Goal: Transaction & Acquisition: Purchase product/service

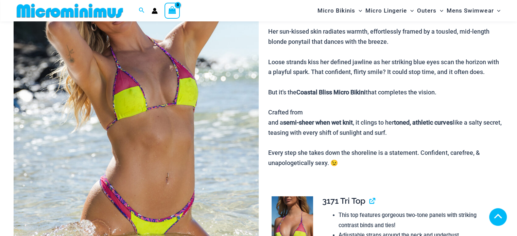
scroll to position [235, 0]
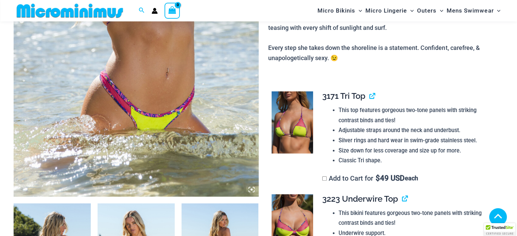
scroll to position [575, 0]
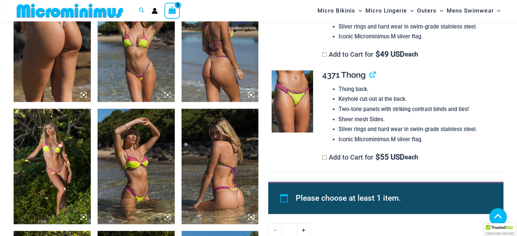
click at [65, 155] on img at bounding box center [52, 167] width 77 height 116
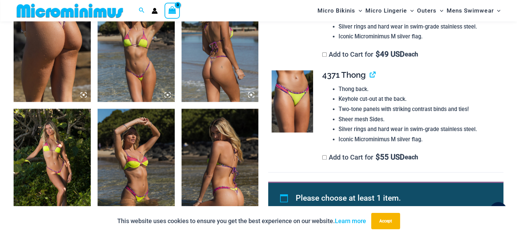
click at [65, 155] on img at bounding box center [52, 167] width 77 height 116
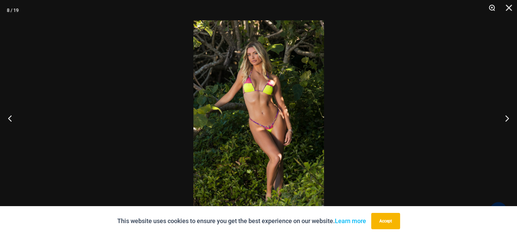
click at [490, 5] on button "Zoom" at bounding box center [489, 10] width 17 height 20
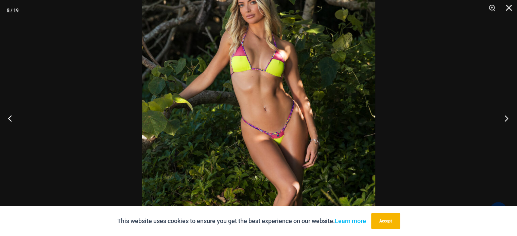
click at [508, 116] on button "Next" at bounding box center [505, 118] width 26 height 34
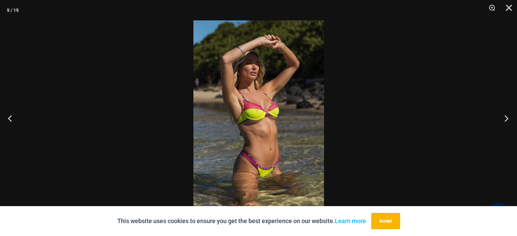
click at [508, 116] on button "Next" at bounding box center [505, 118] width 26 height 34
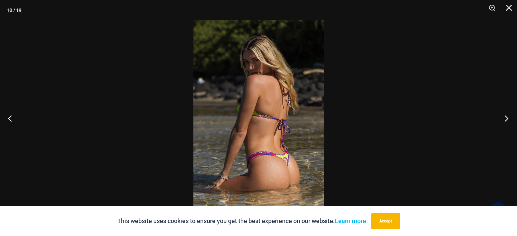
click at [508, 116] on button "Next" at bounding box center [505, 118] width 26 height 34
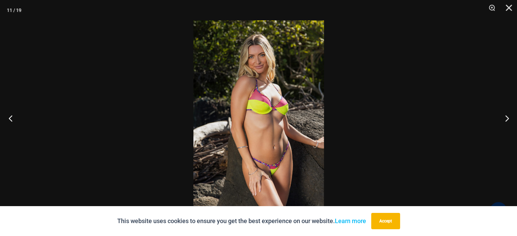
click at [13, 120] on button "Previous" at bounding box center [13, 118] width 26 height 34
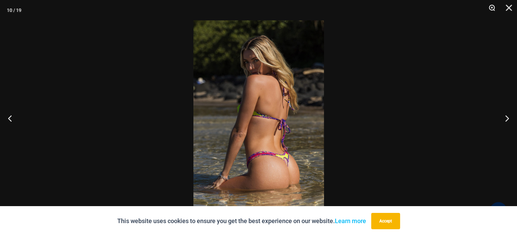
click at [491, 6] on button "Zoom" at bounding box center [489, 10] width 17 height 20
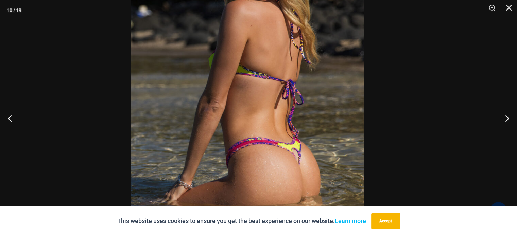
click at [285, 128] on img at bounding box center [248, 78] width 234 height 350
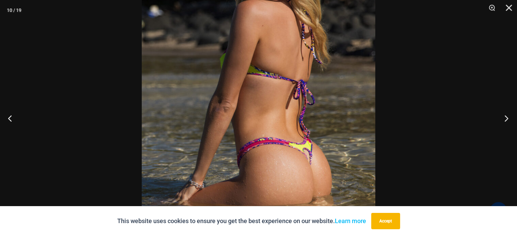
click at [509, 117] on button "Next" at bounding box center [505, 118] width 26 height 34
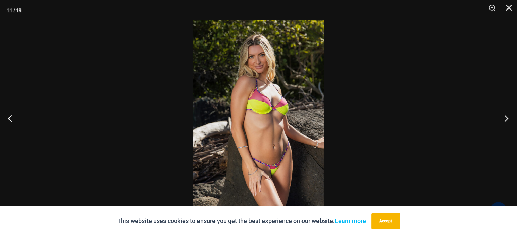
click at [509, 117] on button "Next" at bounding box center [505, 118] width 26 height 34
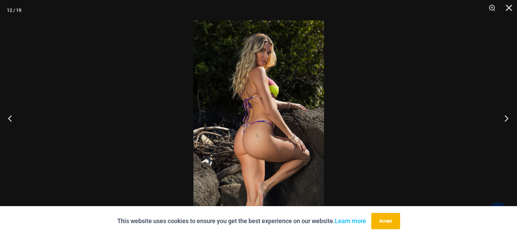
click at [509, 117] on button "Next" at bounding box center [505, 118] width 26 height 34
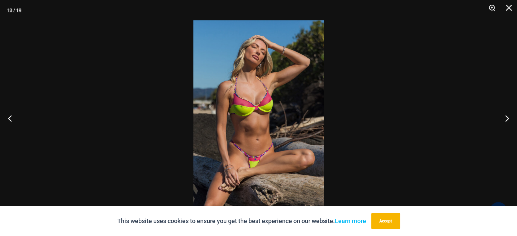
click at [491, 7] on button "Zoom" at bounding box center [489, 10] width 17 height 20
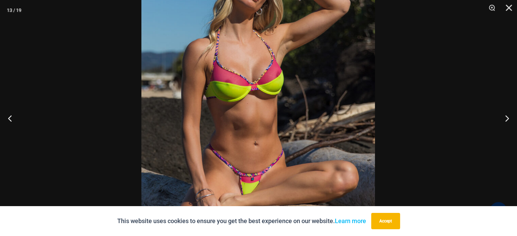
click at [397, 119] on div at bounding box center [258, 118] width 517 height 236
click at [508, 115] on button "Next" at bounding box center [505, 118] width 26 height 34
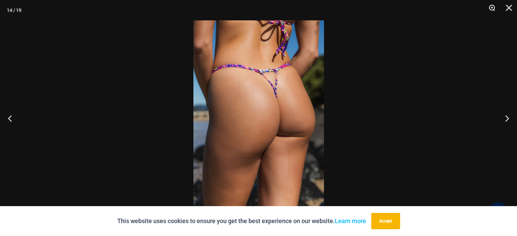
click at [491, 5] on button "Zoom" at bounding box center [489, 10] width 17 height 20
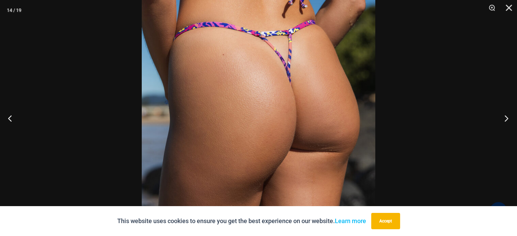
click at [506, 116] on button "Next" at bounding box center [505, 118] width 26 height 34
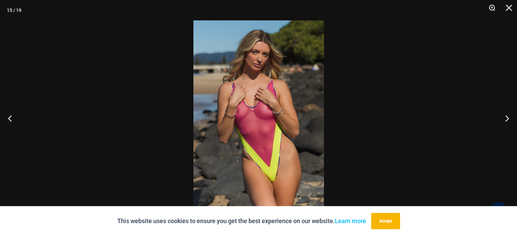
click at [490, 6] on button "Zoom" at bounding box center [489, 10] width 17 height 20
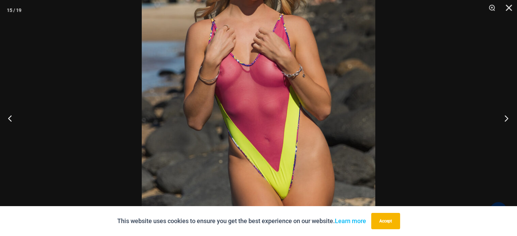
click at [503, 119] on button "Next" at bounding box center [505, 118] width 26 height 34
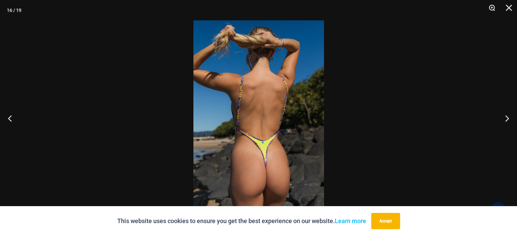
click at [490, 6] on button "Zoom" at bounding box center [489, 10] width 17 height 20
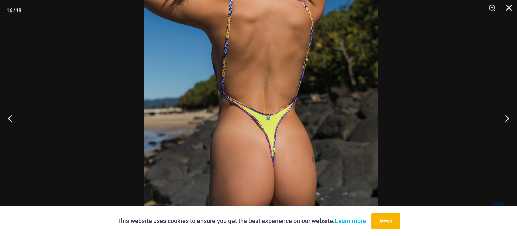
click at [420, 66] on div at bounding box center [258, 118] width 517 height 236
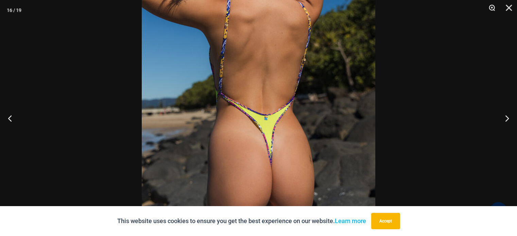
click at [493, 6] on button "Zoom" at bounding box center [489, 10] width 17 height 20
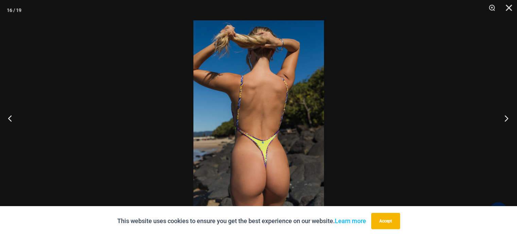
click at [505, 117] on button "Next" at bounding box center [505, 118] width 26 height 34
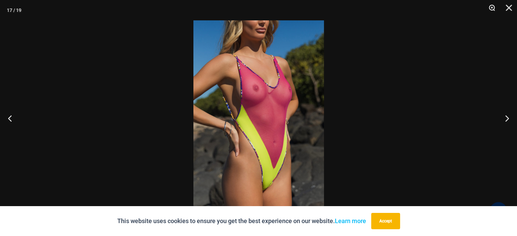
click at [493, 7] on button "Zoom" at bounding box center [489, 10] width 17 height 20
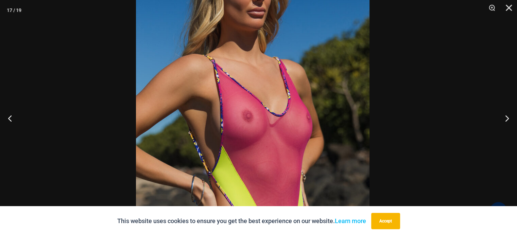
click at [331, 155] on img at bounding box center [253, 170] width 234 height 350
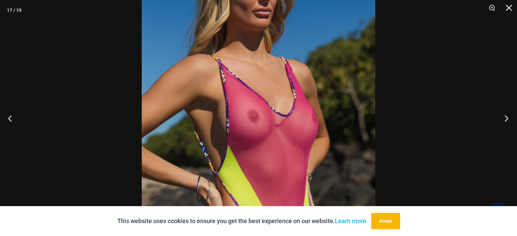
click at [505, 116] on button "Next" at bounding box center [505, 118] width 26 height 34
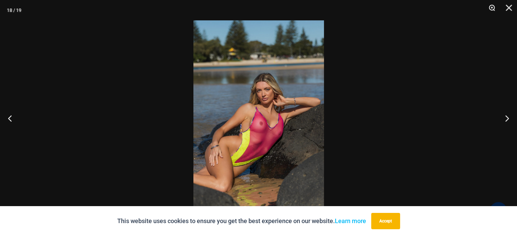
click at [493, 6] on button "Zoom" at bounding box center [489, 10] width 17 height 20
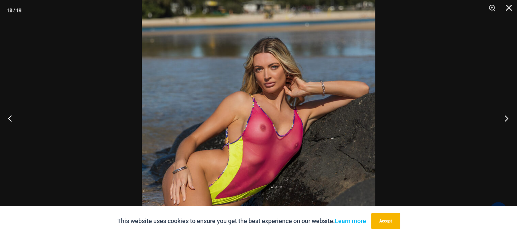
click at [506, 117] on button "Next" at bounding box center [505, 118] width 26 height 34
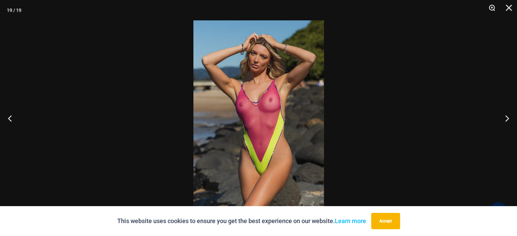
click at [490, 9] on button "Zoom" at bounding box center [489, 10] width 17 height 20
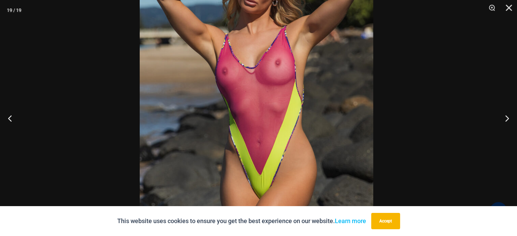
click at [351, 77] on img at bounding box center [257, 95] width 234 height 350
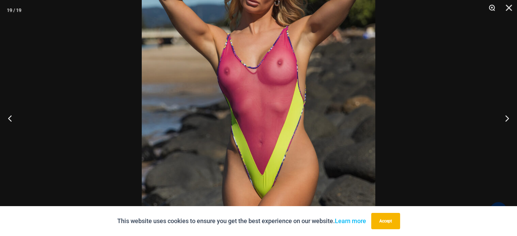
click at [492, 7] on button "Zoom" at bounding box center [489, 10] width 17 height 20
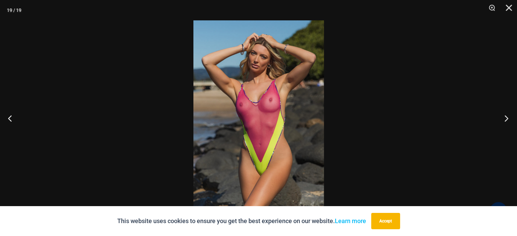
click at [505, 116] on button "Next" at bounding box center [505, 118] width 26 height 34
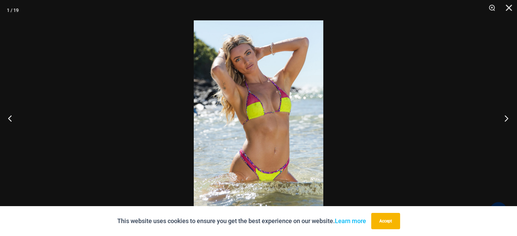
click at [505, 115] on button "Next" at bounding box center [505, 118] width 26 height 34
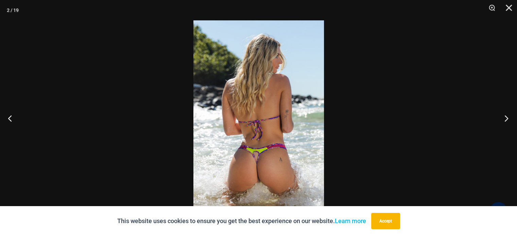
click at [505, 115] on button "Next" at bounding box center [505, 118] width 26 height 34
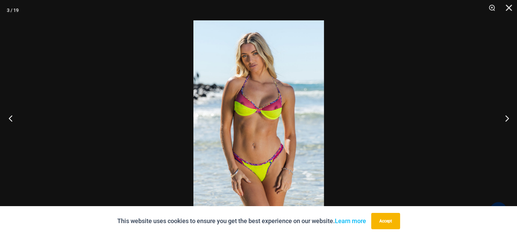
click at [10, 116] on button "Previous" at bounding box center [13, 118] width 26 height 34
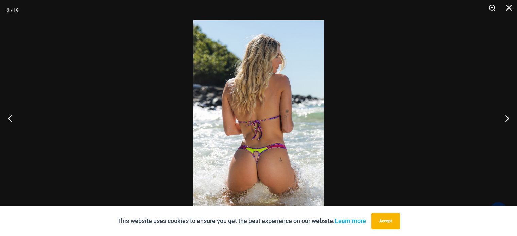
click at [492, 2] on button "Zoom" at bounding box center [489, 10] width 17 height 20
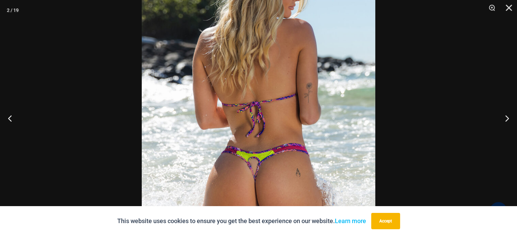
click at [316, 90] on img at bounding box center [259, 98] width 234 height 350
click at [503, 117] on button "Next" at bounding box center [505, 118] width 26 height 34
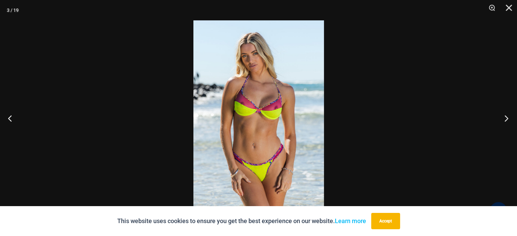
click at [503, 117] on button "Next" at bounding box center [505, 118] width 26 height 34
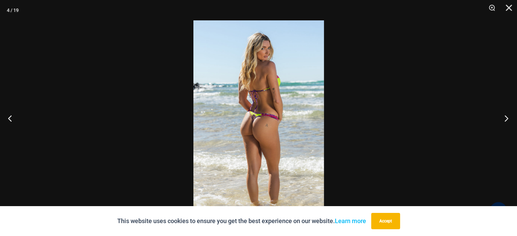
click at [503, 117] on button "Next" at bounding box center [505, 118] width 26 height 34
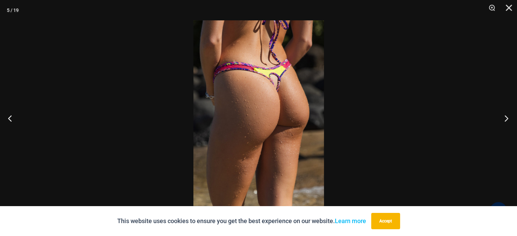
click at [503, 117] on button "Next" at bounding box center [505, 118] width 26 height 34
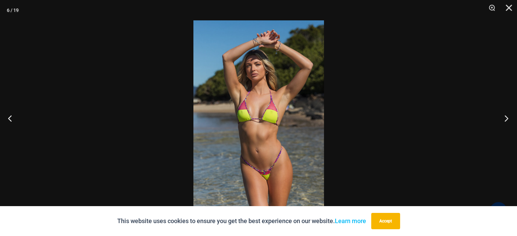
click at [503, 117] on button "Next" at bounding box center [505, 118] width 26 height 34
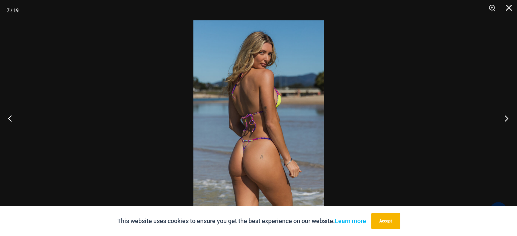
click at [503, 117] on button "Next" at bounding box center [505, 118] width 26 height 34
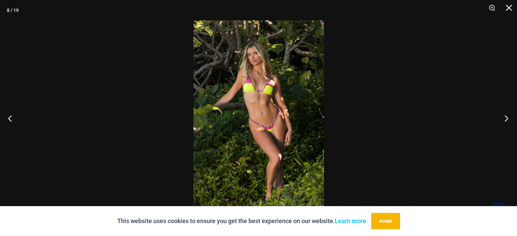
click at [503, 117] on button "Next" at bounding box center [505, 118] width 26 height 34
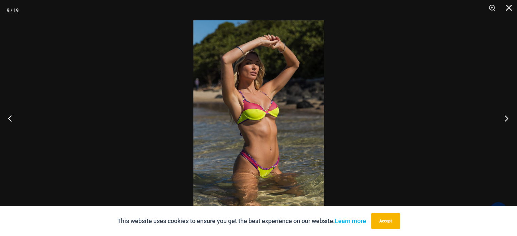
click at [503, 117] on button "Next" at bounding box center [505, 118] width 26 height 34
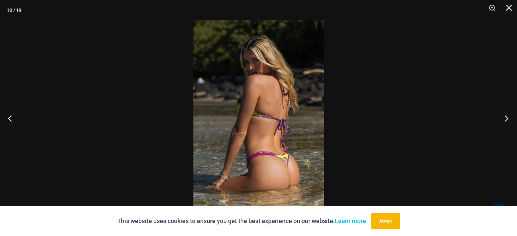
click at [503, 117] on button "Next" at bounding box center [505, 118] width 26 height 34
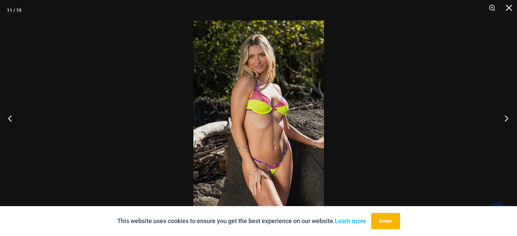
click at [503, 117] on button "Next" at bounding box center [505, 118] width 26 height 34
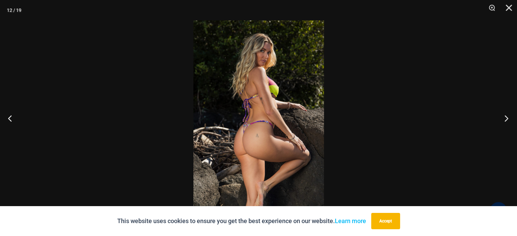
click at [503, 117] on button "Next" at bounding box center [505, 118] width 26 height 34
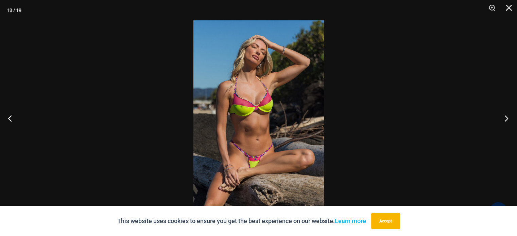
click at [503, 117] on button "Next" at bounding box center [505, 118] width 26 height 34
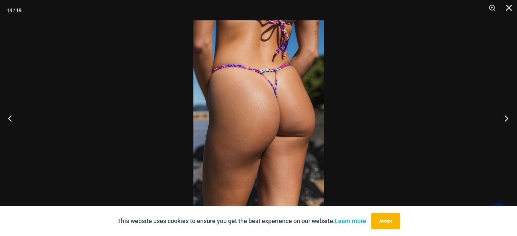
click at [504, 114] on button "Next" at bounding box center [505, 118] width 26 height 34
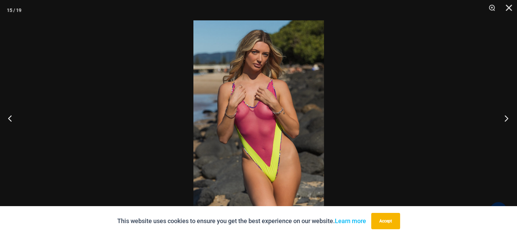
click at [504, 114] on button "Next" at bounding box center [505, 118] width 26 height 34
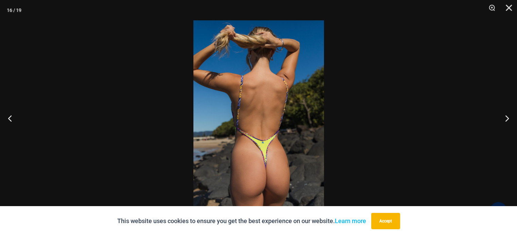
click at [394, 107] on div at bounding box center [258, 118] width 517 height 236
